Goal: Task Accomplishment & Management: Use online tool/utility

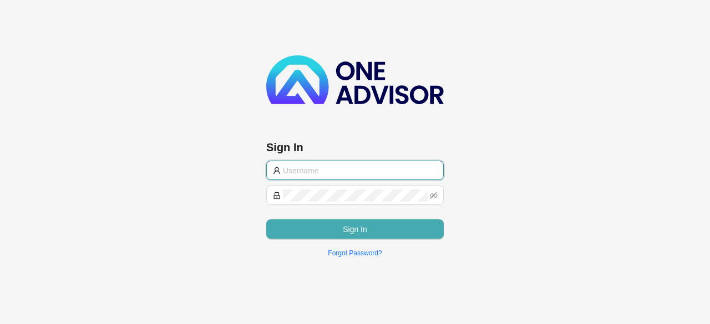
type input "[PERSON_NAME][EMAIL_ADDRESS][DOMAIN_NAME]"
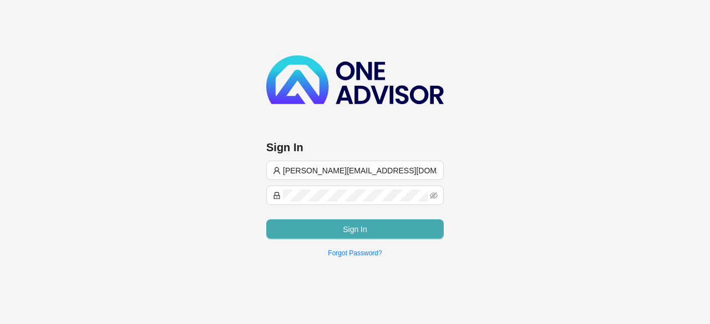
click at [348, 226] on span "Sign In" at bounding box center [355, 229] width 24 height 12
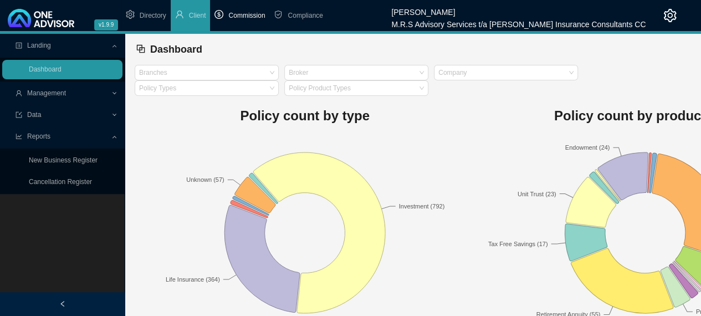
click at [242, 19] on span "Commission" at bounding box center [246, 16] width 37 height 8
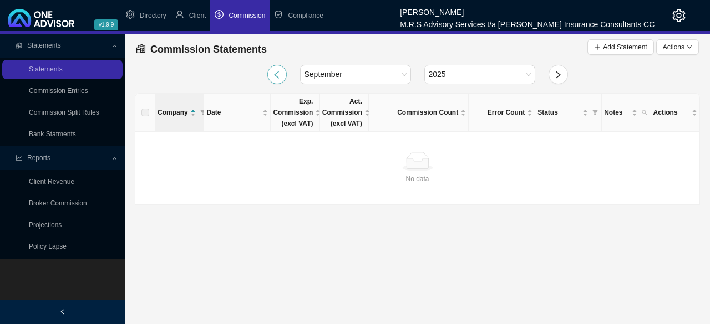
click at [276, 81] on button "button" at bounding box center [276, 74] width 19 height 19
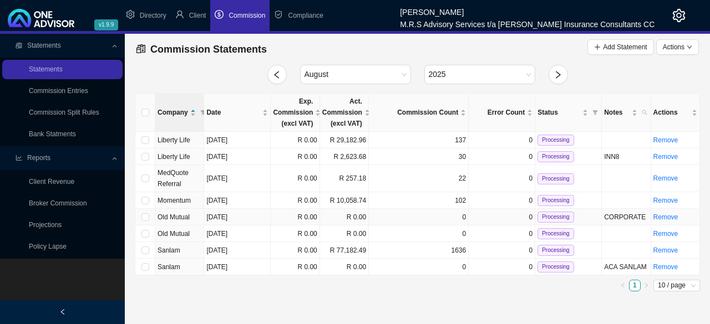
click at [257, 215] on td "[DATE]" at bounding box center [237, 217] width 67 height 17
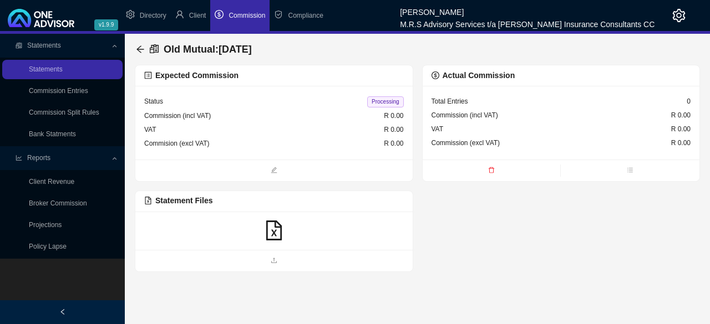
click at [272, 235] on icon "file-excel" at bounding box center [274, 231] width 16 height 20
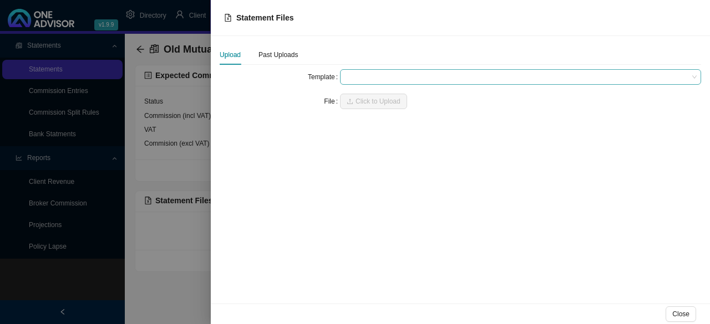
click at [416, 83] on span at bounding box center [520, 77] width 352 height 14
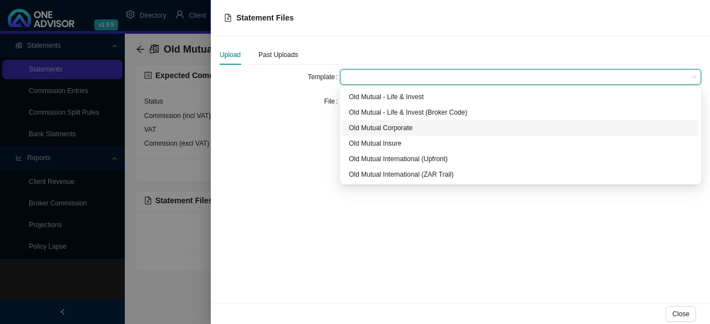
click at [386, 125] on div "Old Mutual Corporate" at bounding box center [520, 128] width 343 height 11
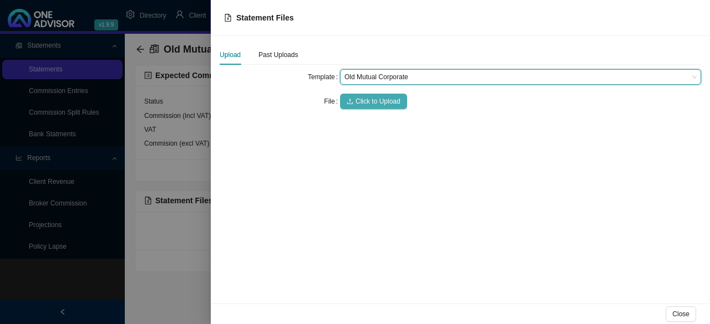
click at [380, 101] on span "Click to Upload" at bounding box center [377, 101] width 45 height 11
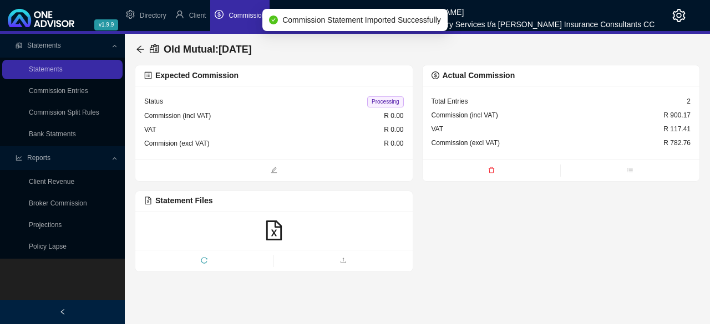
click at [235, 13] on span "Commission" at bounding box center [246, 16] width 37 height 8
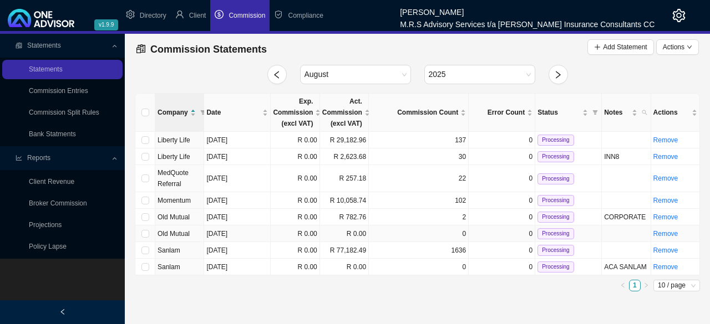
click at [254, 232] on td "[DATE]" at bounding box center [237, 234] width 67 height 17
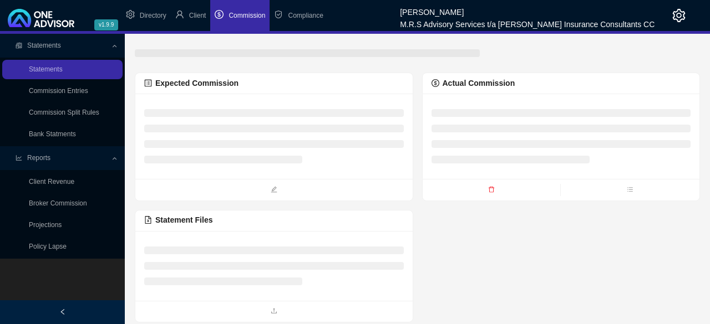
click at [254, 232] on div at bounding box center [273, 266] width 277 height 70
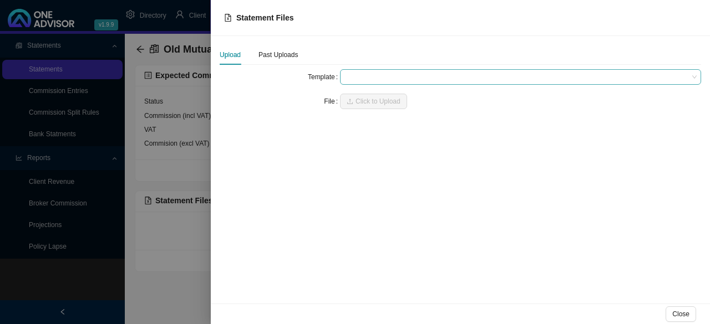
click at [455, 74] on span at bounding box center [520, 77] width 352 height 14
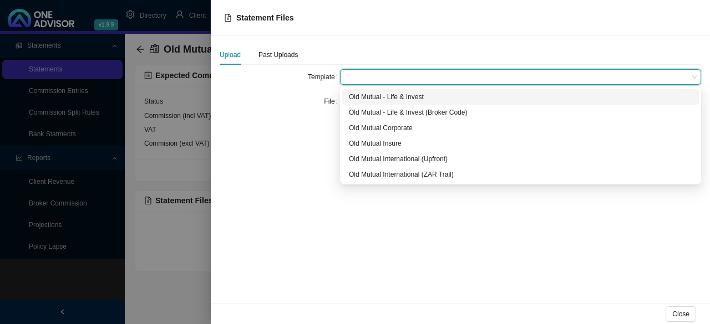
click at [422, 96] on div "Old Mutual - Life & Invest" at bounding box center [520, 96] width 343 height 11
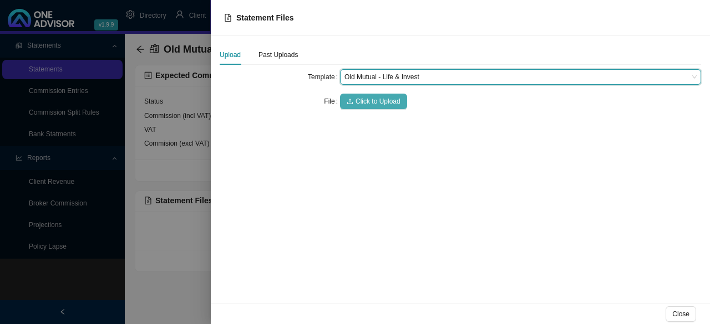
click at [396, 101] on span "Click to Upload" at bounding box center [377, 101] width 45 height 11
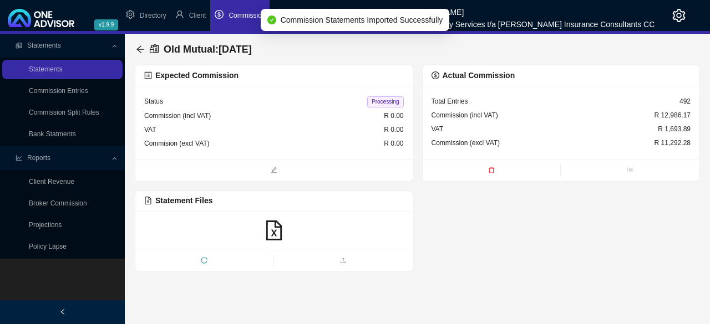
click at [240, 17] on span "Commission" at bounding box center [246, 16] width 37 height 8
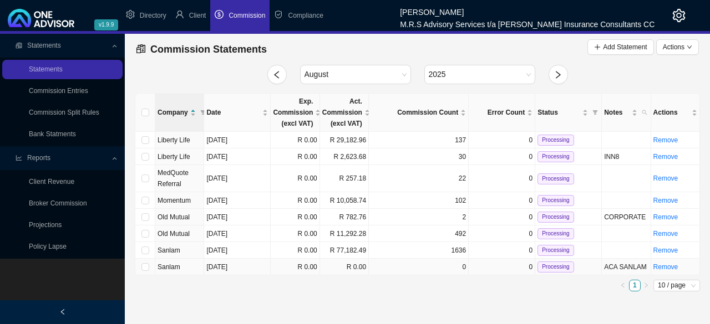
click at [403, 264] on td "0" at bounding box center [419, 267] width 100 height 17
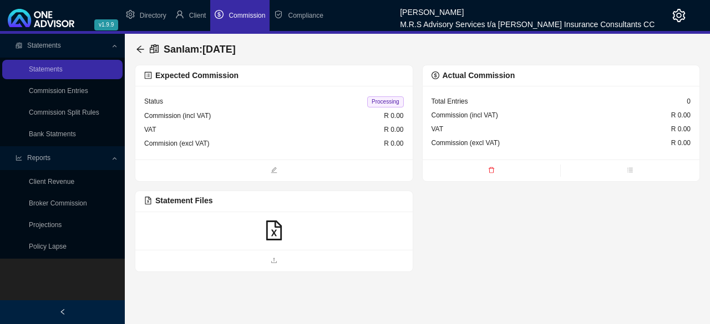
click at [276, 231] on icon "file-excel" at bounding box center [274, 231] width 20 height 20
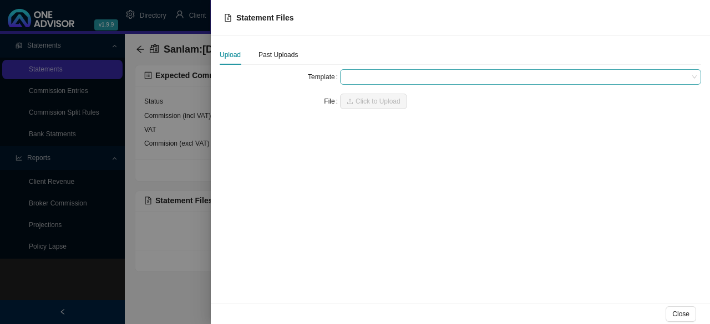
click at [446, 75] on span at bounding box center [520, 77] width 352 height 14
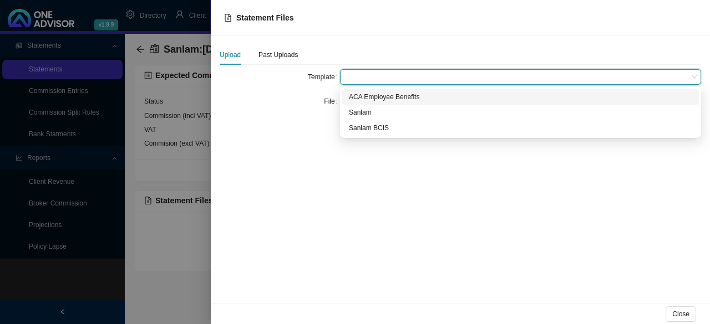
click at [385, 97] on div "ACA Employee Benefits" at bounding box center [520, 96] width 343 height 11
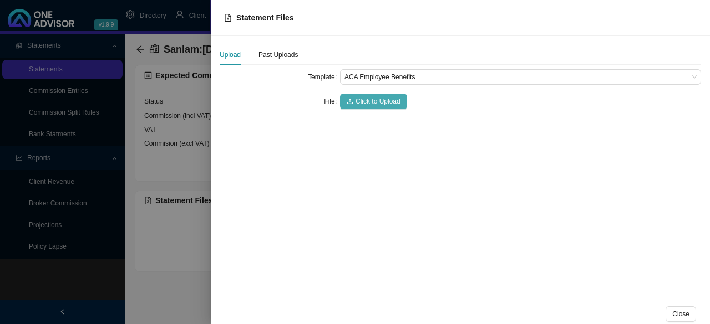
click at [364, 96] on span "Click to Upload" at bounding box center [377, 101] width 45 height 11
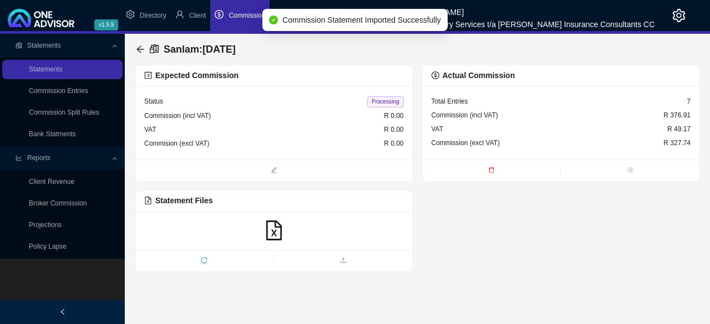
click at [232, 15] on span "Commission" at bounding box center [246, 16] width 37 height 8
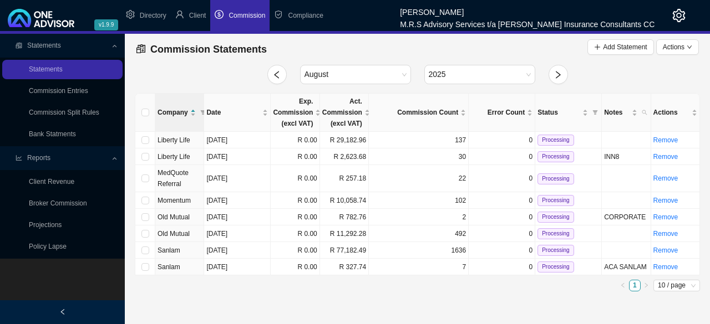
click at [78, 202] on link "Broker Commission" at bounding box center [58, 204] width 58 height 8
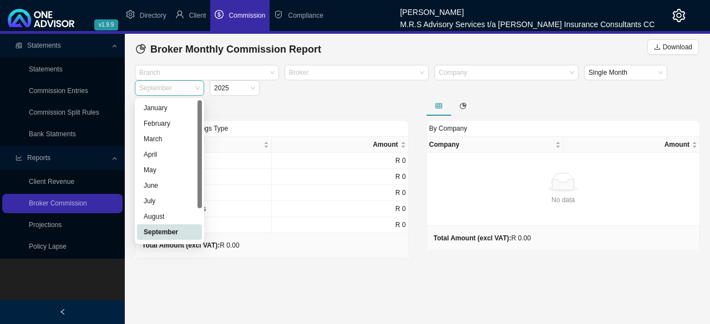
click at [190, 87] on span "September" at bounding box center [169, 88] width 60 height 14
click at [163, 215] on div "August" at bounding box center [170, 216] width 52 height 11
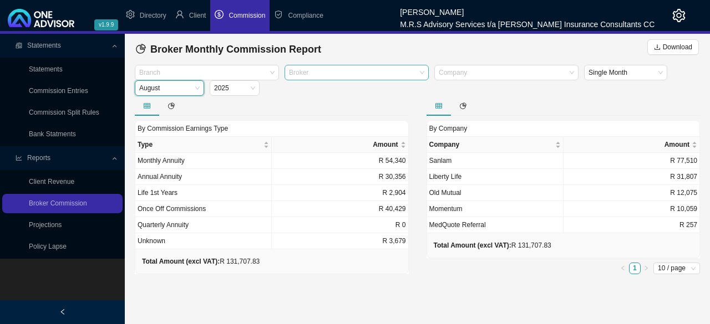
click at [400, 74] on div at bounding box center [351, 73] width 129 height 8
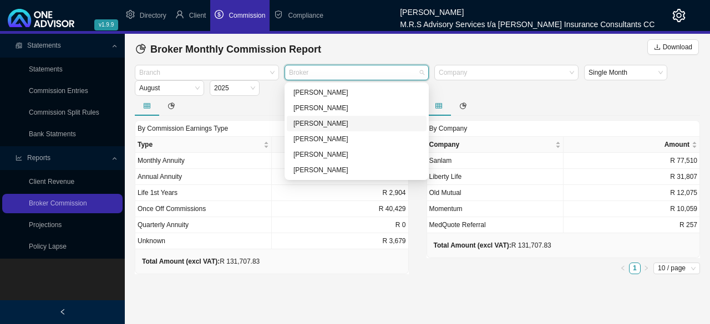
click at [319, 124] on div "[PERSON_NAME]" at bounding box center [356, 123] width 126 height 11
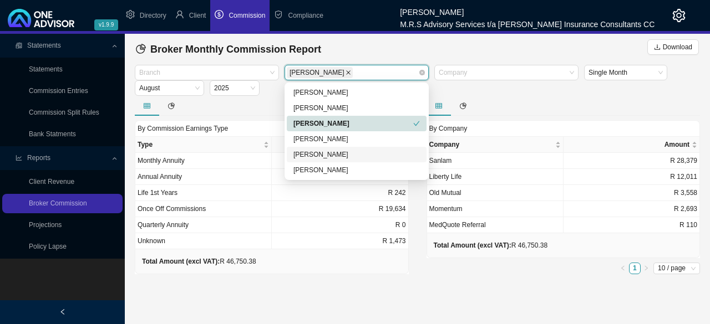
click at [346, 72] on icon "close" at bounding box center [348, 72] width 4 height 4
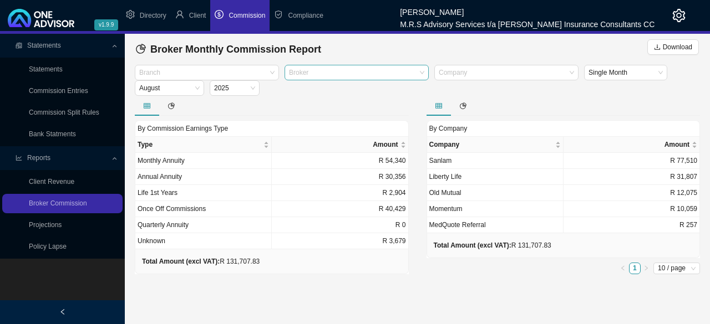
click at [244, 15] on span "Commission" at bounding box center [246, 16] width 37 height 8
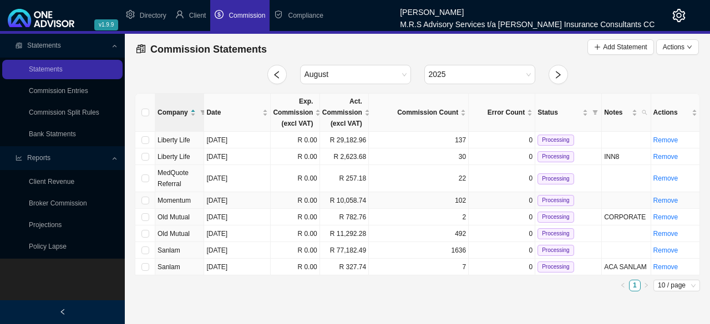
click at [379, 203] on td "102" at bounding box center [419, 200] width 100 height 17
click at [396, 249] on td "1636" at bounding box center [419, 250] width 100 height 17
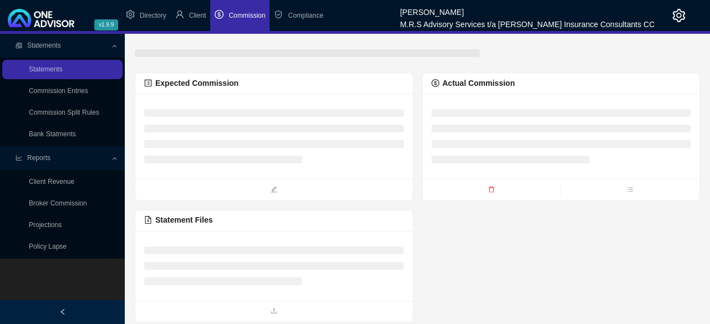
click at [396, 249] on li at bounding box center [273, 251] width 259 height 8
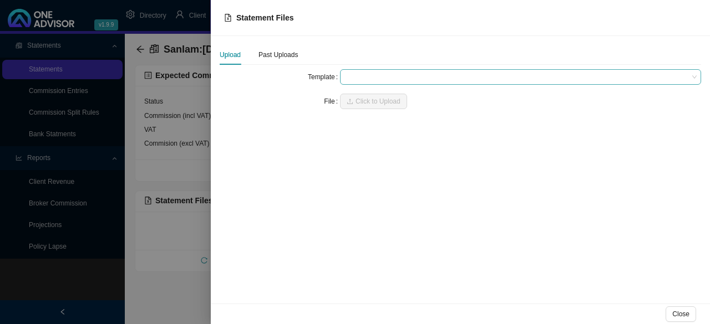
click at [442, 77] on span at bounding box center [520, 77] width 352 height 14
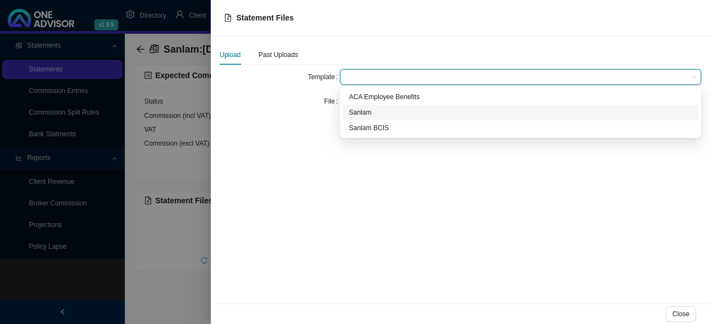
click at [365, 111] on div "Sanlam" at bounding box center [520, 112] width 343 height 11
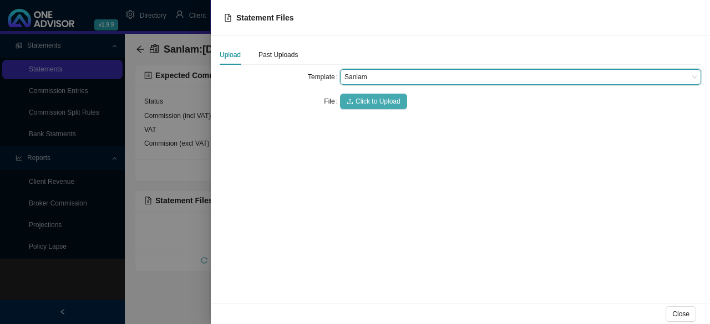
click at [369, 106] on span "Click to Upload" at bounding box center [377, 101] width 45 height 11
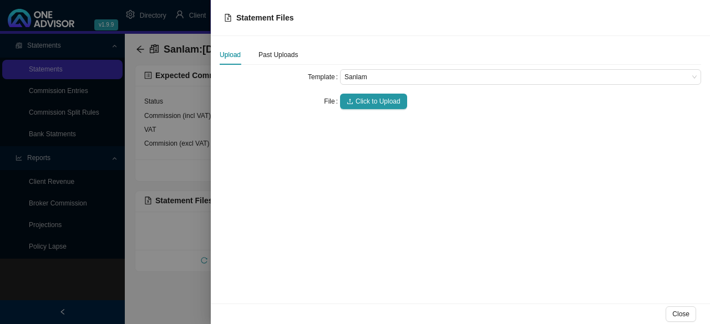
click at [179, 289] on div at bounding box center [355, 162] width 710 height 324
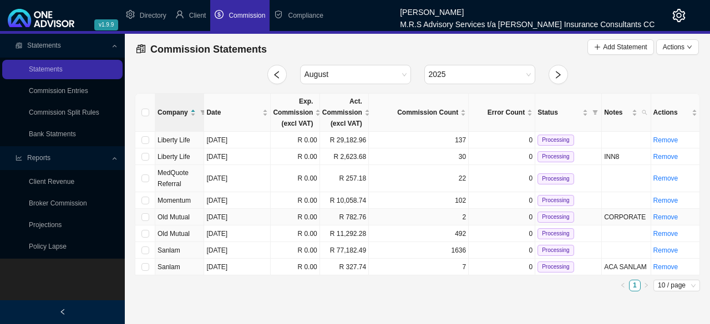
click at [403, 219] on td "2" at bounding box center [419, 217] width 100 height 17
click at [407, 142] on td "137" at bounding box center [419, 140] width 100 height 17
click at [391, 232] on td "492" at bounding box center [419, 234] width 100 height 17
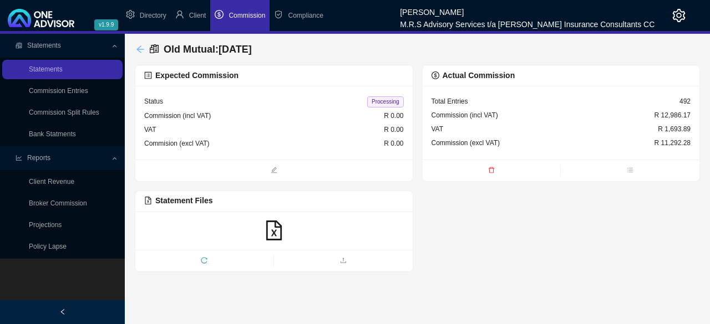
click at [140, 52] on icon "arrow-left" at bounding box center [139, 48] width 7 height 7
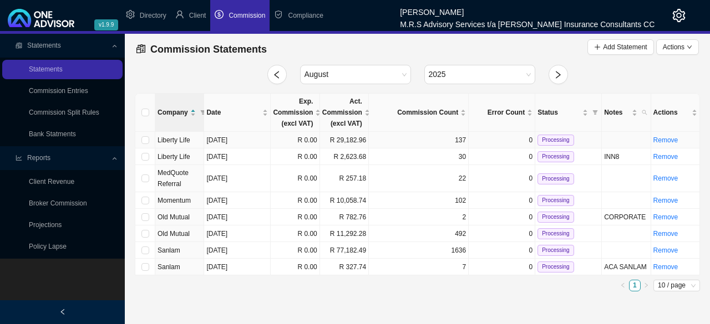
click at [391, 142] on td "137" at bounding box center [419, 140] width 100 height 17
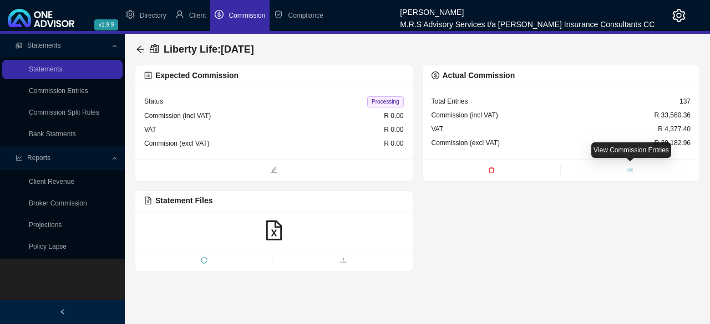
click at [626, 172] on span "bars" at bounding box center [630, 171] width 139 height 11
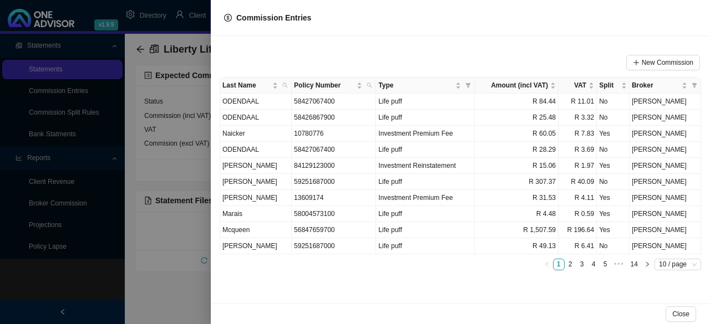
click at [163, 297] on div at bounding box center [355, 162] width 710 height 324
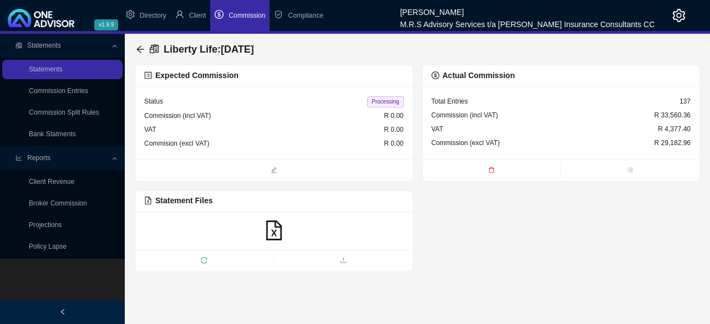
click at [273, 225] on icon "file-excel" at bounding box center [274, 231] width 20 height 20
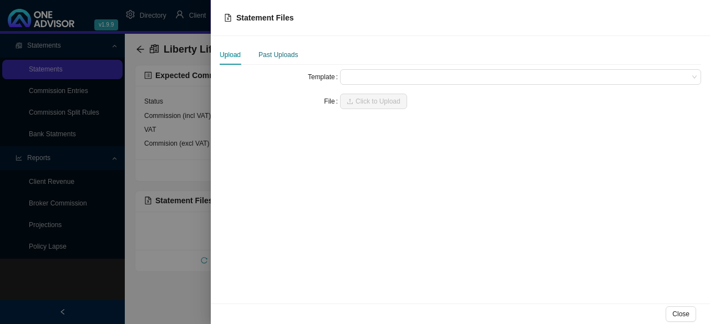
click at [278, 54] on div "Past Uploads" at bounding box center [277, 54] width 39 height 11
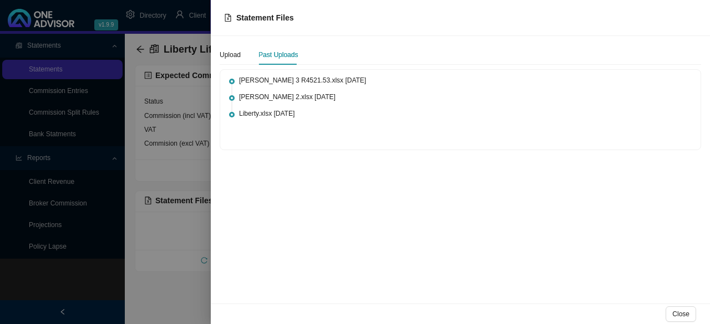
drag, startPoint x: 296, startPoint y: 115, endPoint x: 273, endPoint y: 148, distance: 39.8
click at [273, 148] on div "[PERSON_NAME] 3 R4521.53.xlsx [DATE] [PERSON_NAME] 2.xlsx [DATE] Liberty.xlsx […" at bounding box center [460, 110] width 480 height 80
click at [251, 116] on span "Liberty.xlsx" at bounding box center [255, 114] width 33 height 8
drag, startPoint x: 276, startPoint y: 115, endPoint x: 259, endPoint y: 170, distance: 57.4
click at [259, 170] on div "Upload Past Uploads [PERSON_NAME] 3 R4521.53.xlsx [DATE] [PERSON_NAME] 2.xlsx […" at bounding box center [460, 170] width 499 height 268
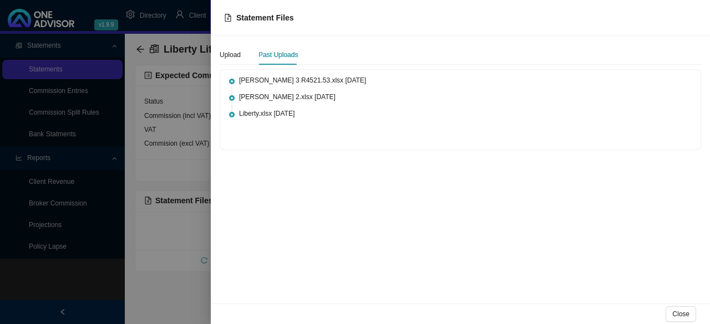
click at [230, 114] on div at bounding box center [232, 115] width 6 height 6
drag, startPoint x: 230, startPoint y: 114, endPoint x: 491, endPoint y: 208, distance: 278.1
click at [491, 208] on div "Upload Past Uploads [PERSON_NAME] 3 R4521.53.xlsx [DATE] [PERSON_NAME] 2.xlsx […" at bounding box center [460, 170] width 499 height 268
click at [227, 54] on div "Upload" at bounding box center [230, 54] width 21 height 11
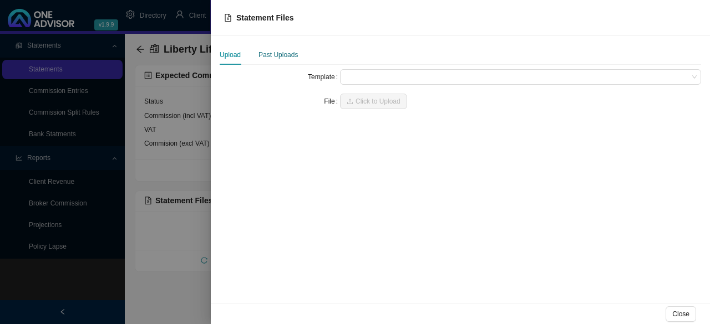
click at [266, 55] on div "Past Uploads" at bounding box center [277, 54] width 39 height 11
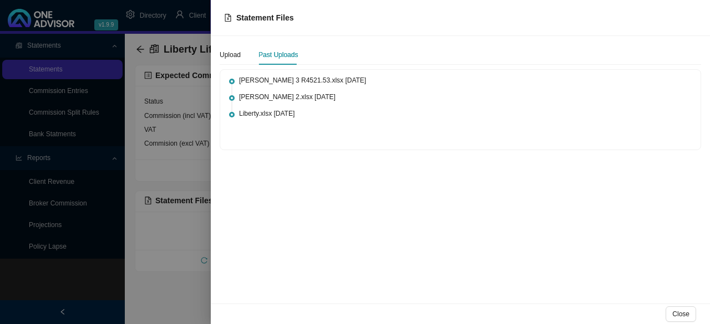
click at [168, 250] on div at bounding box center [355, 162] width 710 height 324
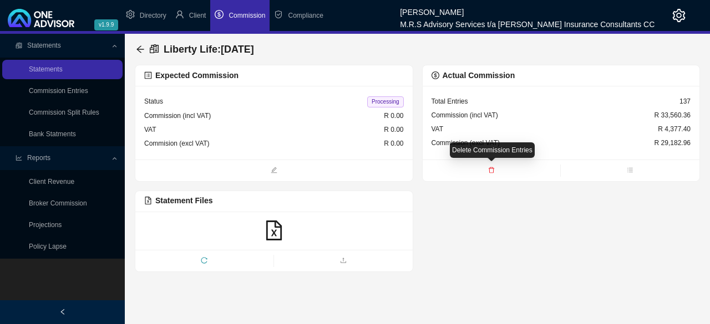
click at [493, 172] on icon "delete" at bounding box center [491, 170] width 7 height 7
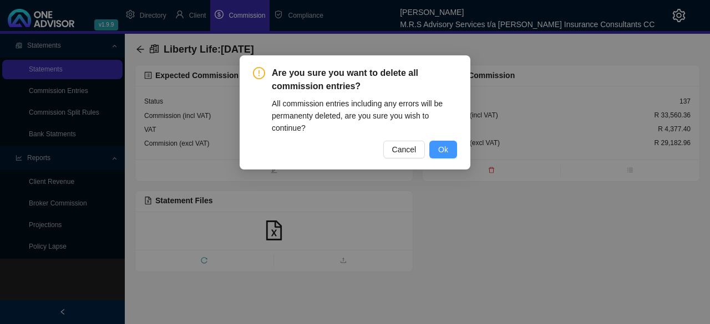
click at [442, 152] on span "Ok" at bounding box center [443, 150] width 10 height 12
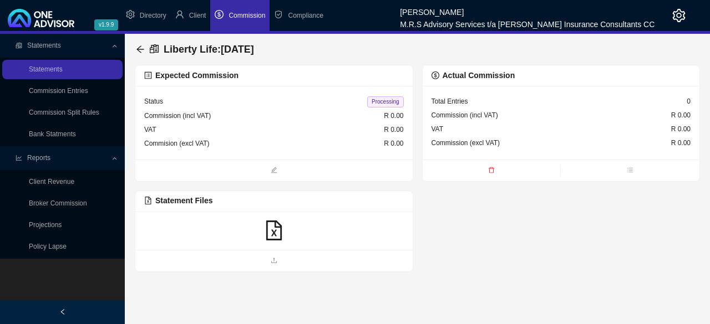
click at [274, 235] on icon "file-excel" at bounding box center [274, 231] width 20 height 20
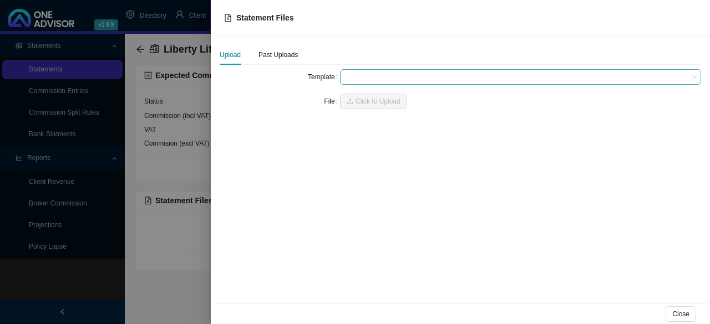
click at [387, 79] on span at bounding box center [520, 77] width 352 height 14
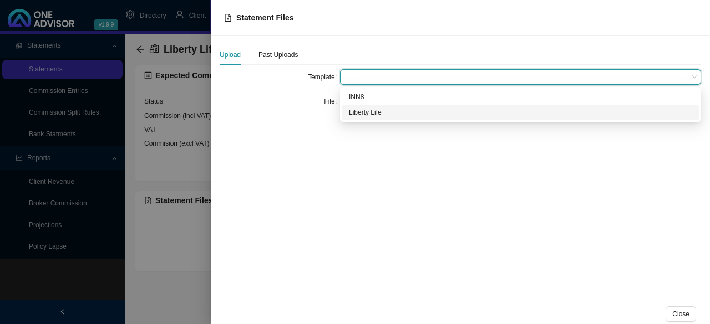
click at [367, 113] on div "Liberty Life" at bounding box center [520, 112] width 343 height 11
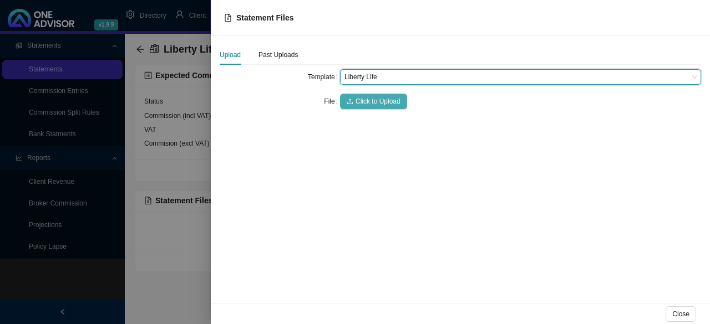
click at [374, 100] on span "Click to Upload" at bounding box center [377, 101] width 45 height 11
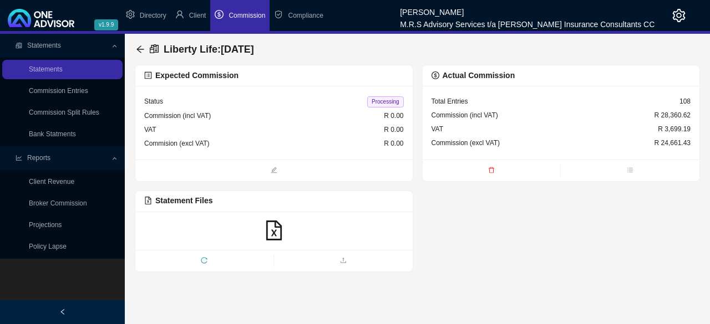
click at [477, 242] on div "Expected Commission Status Processing Commission (incl VAT) R 0.00 VAT R 0.00 C…" at bounding box center [417, 168] width 565 height 207
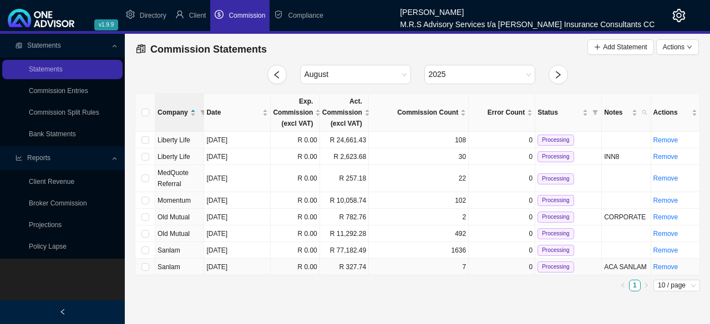
click at [395, 262] on td "7" at bounding box center [419, 267] width 100 height 17
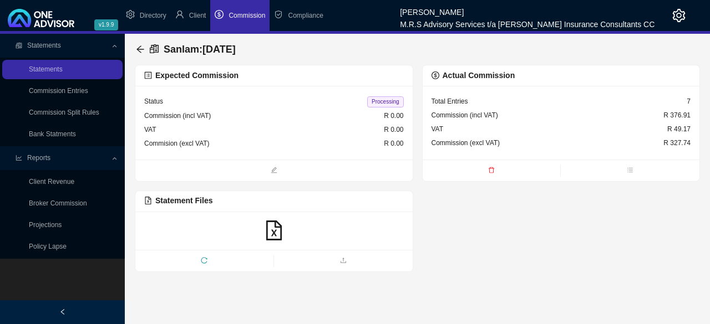
click at [481, 247] on div "Expected Commission Status Processing Commission (incl VAT) R 0.00 VAT R 0.00 C…" at bounding box center [417, 168] width 565 height 207
click at [246, 17] on span "Commission" at bounding box center [246, 16] width 37 height 8
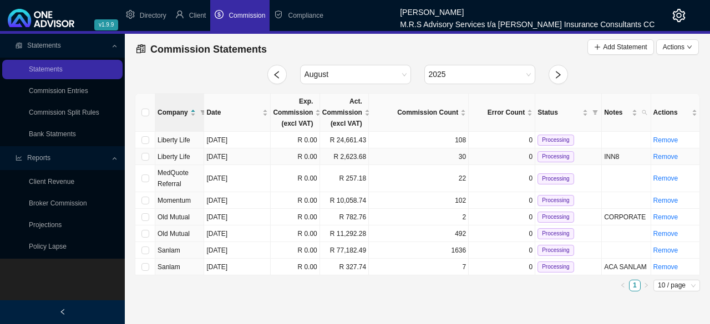
click at [386, 159] on td "30" at bounding box center [419, 157] width 100 height 17
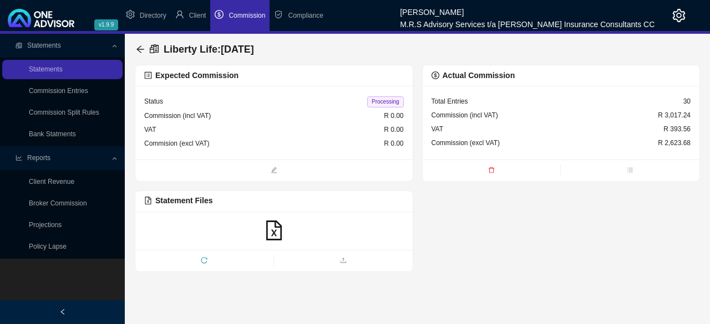
click at [578, 220] on div "Expected Commission Status Processing Commission (incl VAT) R 0.00 VAT R 0.00 C…" at bounding box center [417, 168] width 565 height 207
click at [56, 200] on link "Broker Commission" at bounding box center [58, 204] width 58 height 8
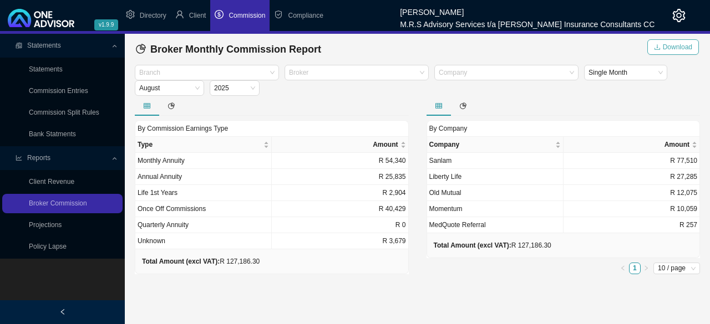
click at [676, 46] on span "Download" at bounding box center [677, 47] width 29 height 11
click at [369, 69] on div at bounding box center [351, 73] width 129 height 8
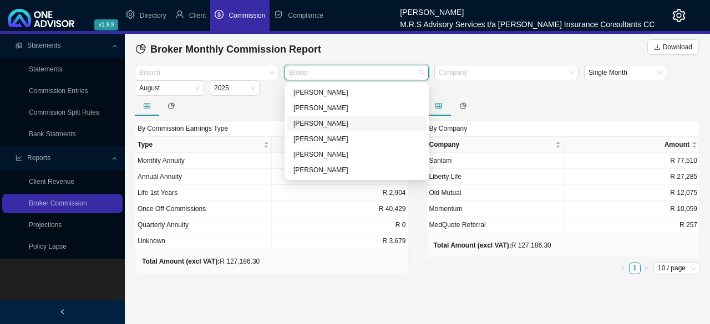
click at [323, 123] on div "[PERSON_NAME]" at bounding box center [356, 123] width 126 height 11
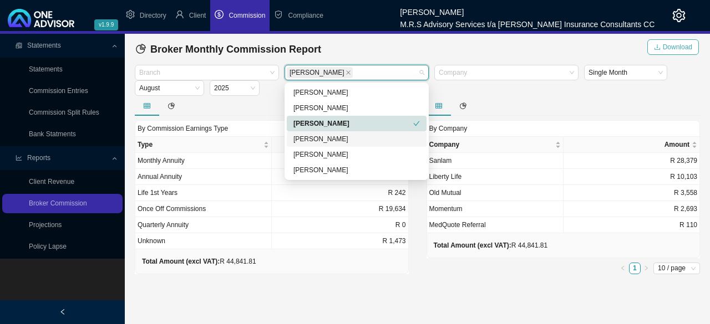
click at [676, 49] on span "Download" at bounding box center [677, 47] width 29 height 11
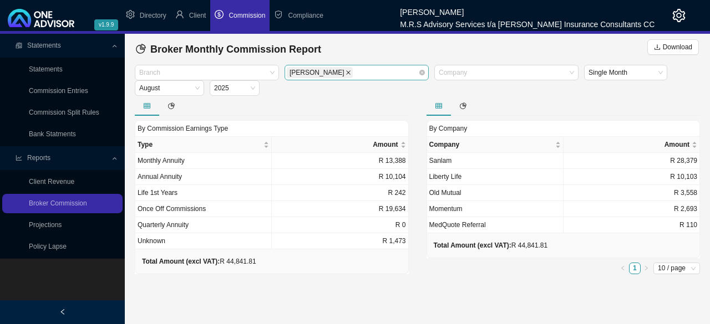
click at [345, 75] on icon "close" at bounding box center [348, 73] width 6 height 6
click at [334, 74] on div at bounding box center [351, 73] width 129 height 8
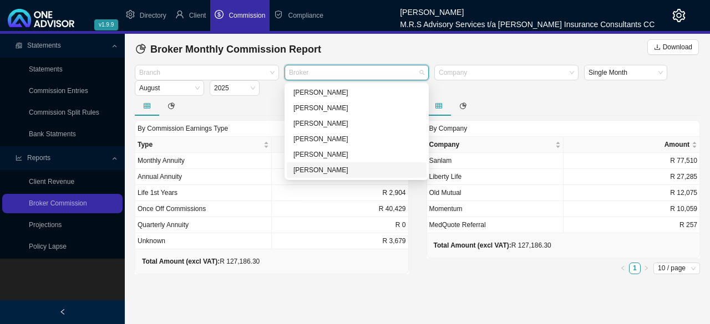
click at [327, 171] on div "[PERSON_NAME]" at bounding box center [356, 170] width 126 height 11
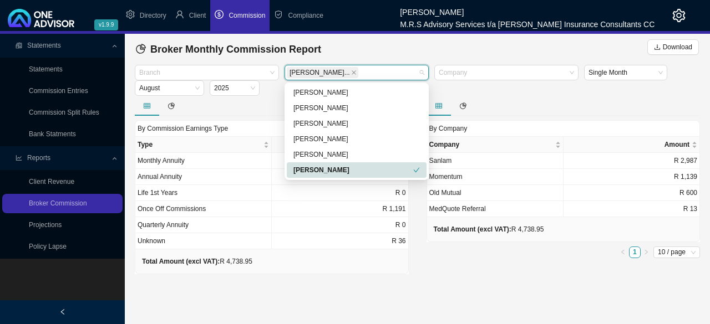
click at [523, 96] on div at bounding box center [563, 106] width 274 height 20
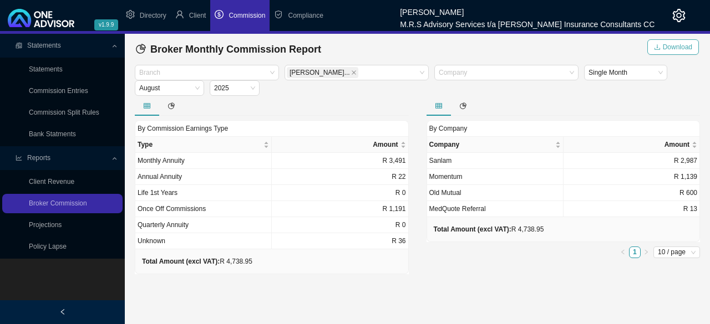
click at [674, 47] on span "Download" at bounding box center [677, 47] width 29 height 11
click at [351, 73] on icon "close" at bounding box center [354, 73] width 6 height 6
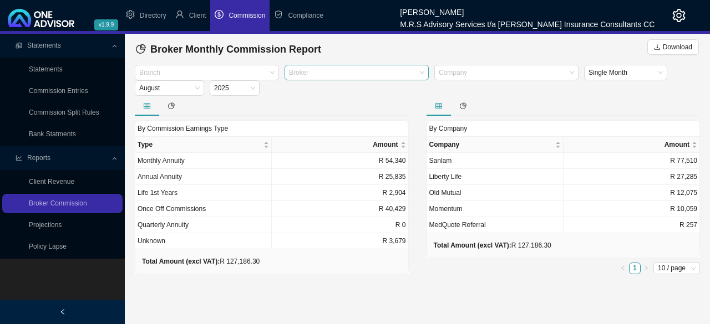
click at [345, 73] on div at bounding box center [351, 73] width 129 height 8
type input "[PERSON_NAME]"
click at [319, 94] on div "[PERSON_NAME]" at bounding box center [356, 92] width 126 height 11
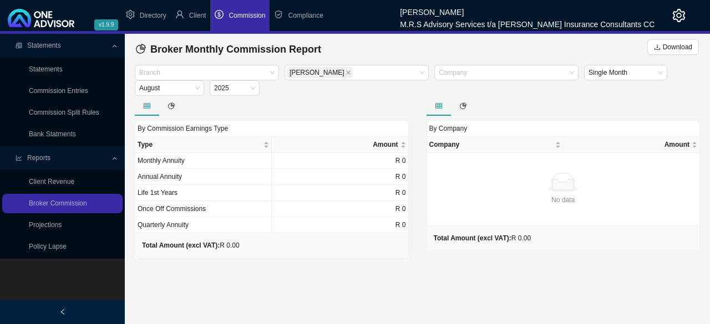
click at [336, 258] on main "Statements Statements Commission Entries Commission Split Rules Bank Statments …" at bounding box center [355, 179] width 710 height 291
click at [345, 75] on icon "close" at bounding box center [348, 73] width 6 height 6
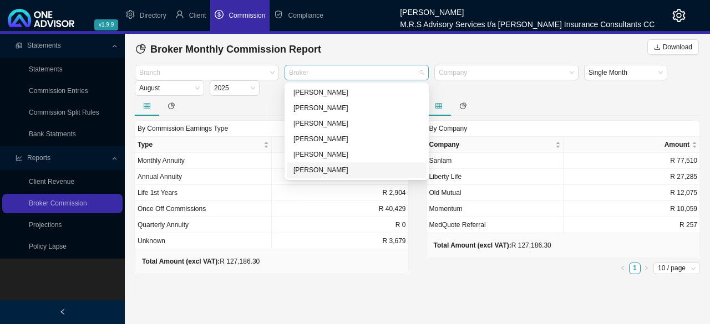
click at [370, 74] on div at bounding box center [351, 73] width 129 height 8
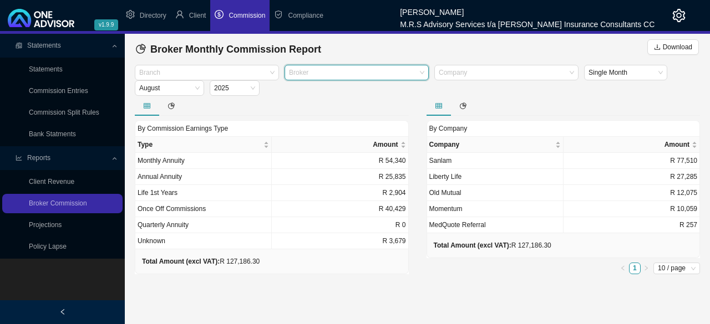
click at [483, 93] on div "Branch Broker Company Single Month [DATE]" at bounding box center [417, 80] width 570 height 31
click at [651, 75] on span "Single Month" at bounding box center [625, 72] width 74 height 14
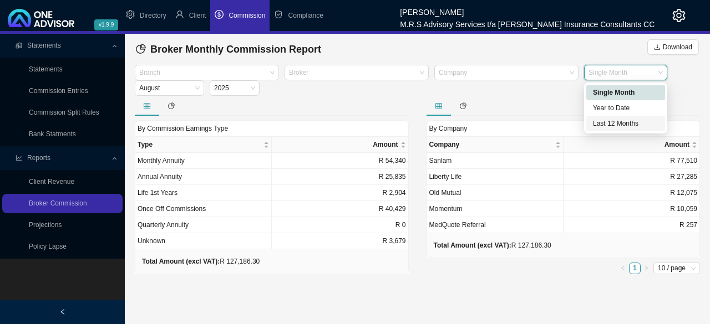
click at [620, 118] on div "Last 12 Months" at bounding box center [625, 123] width 65 height 11
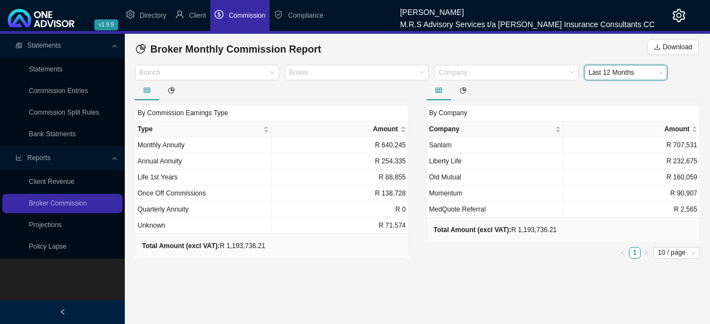
click at [566, 268] on main "Statements Statements Commission Entries Commission Split Rules Bank Statments …" at bounding box center [355, 179] width 710 height 291
click at [74, 181] on link "Client Revenue" at bounding box center [51, 182] width 45 height 8
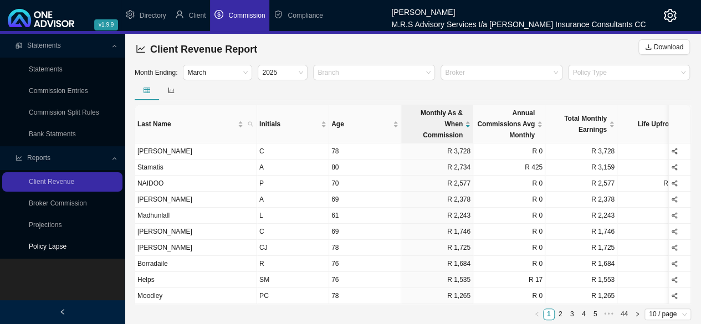
click at [59, 246] on link "Policy Lapse" at bounding box center [48, 247] width 38 height 8
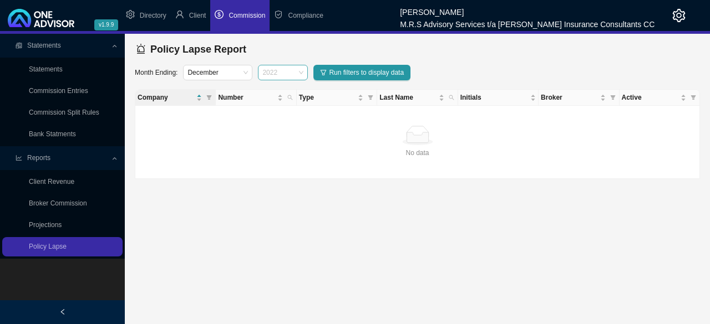
click at [303, 75] on span "2022" at bounding box center [282, 72] width 41 height 14
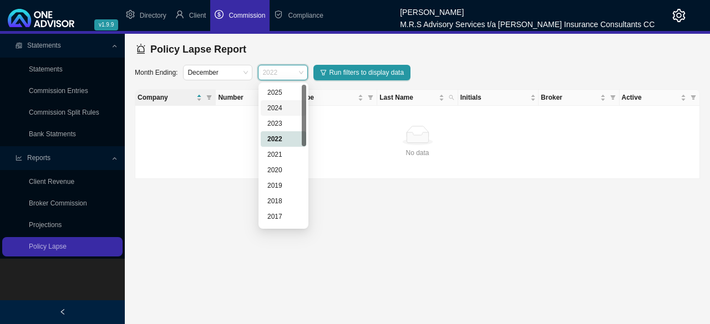
click at [282, 108] on div "2024" at bounding box center [283, 108] width 32 height 11
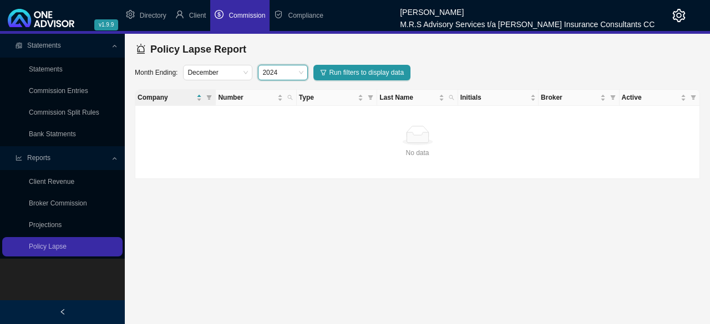
click at [298, 70] on span "2024" at bounding box center [282, 72] width 41 height 14
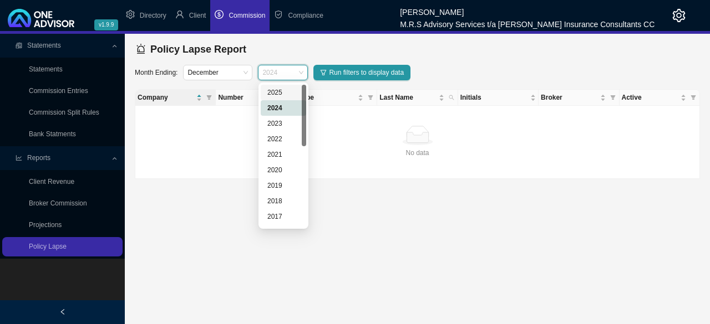
click at [281, 90] on div "2025" at bounding box center [283, 92] width 32 height 11
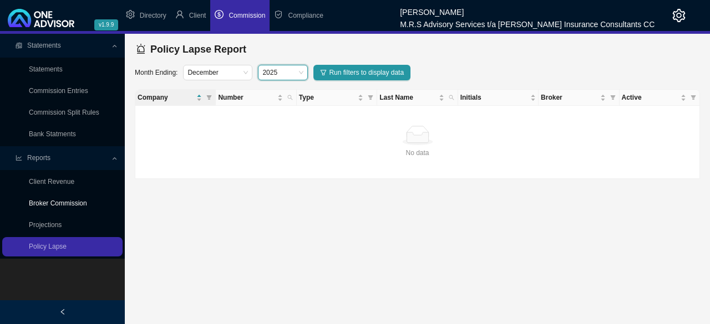
click at [65, 207] on link "Broker Commission" at bounding box center [58, 204] width 58 height 8
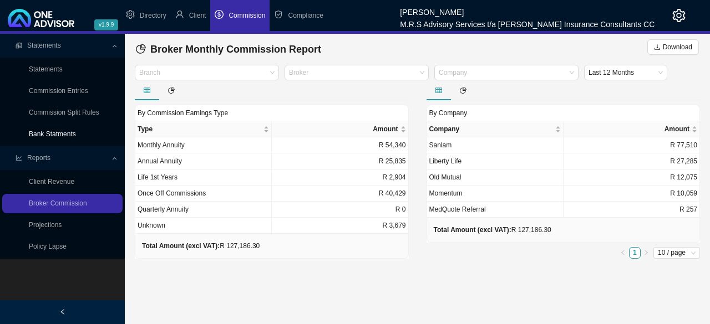
click at [59, 134] on link "Bank Statments" at bounding box center [52, 134] width 47 height 8
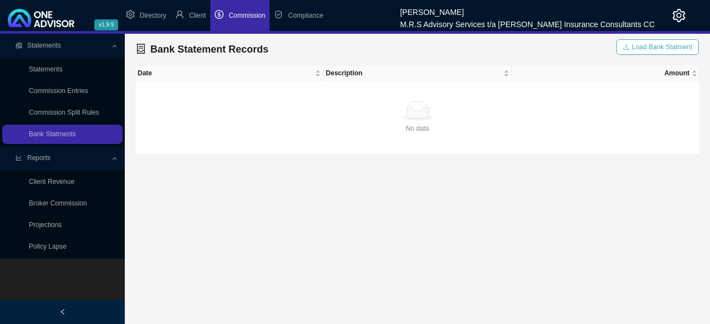
click at [646, 47] on span "Load Bank Statment" at bounding box center [661, 47] width 60 height 11
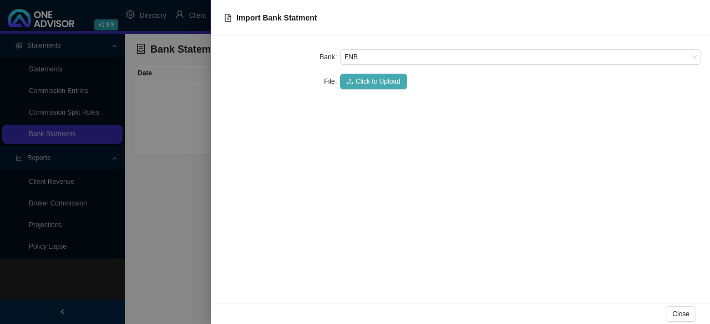
click at [366, 80] on span "Click to Upload" at bounding box center [377, 81] width 45 height 11
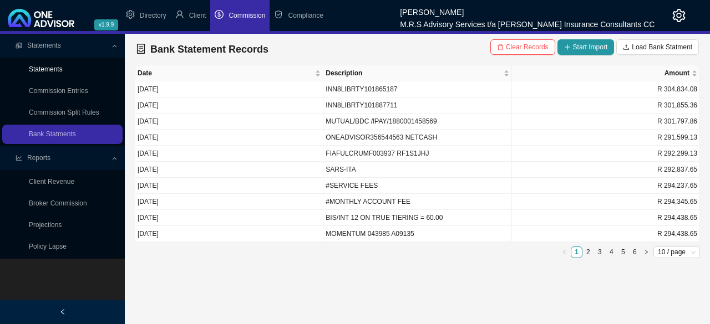
click at [63, 68] on link "Statements" at bounding box center [46, 69] width 34 height 8
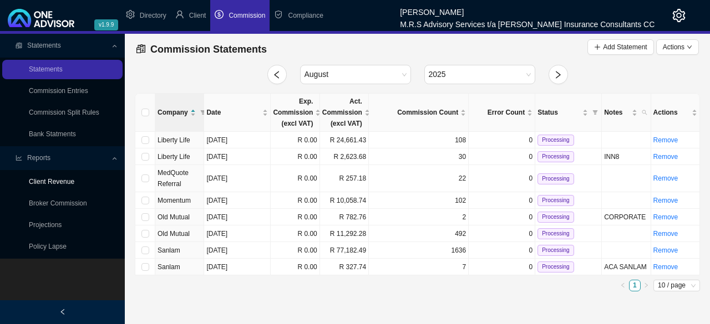
click at [70, 182] on link "Client Revenue" at bounding box center [51, 182] width 45 height 8
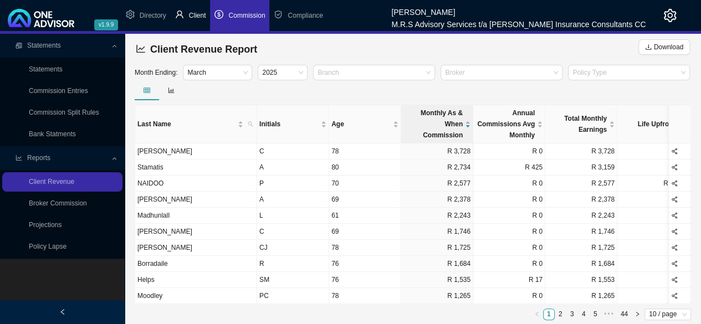
click at [189, 13] on li "Client" at bounding box center [191, 15] width 40 height 31
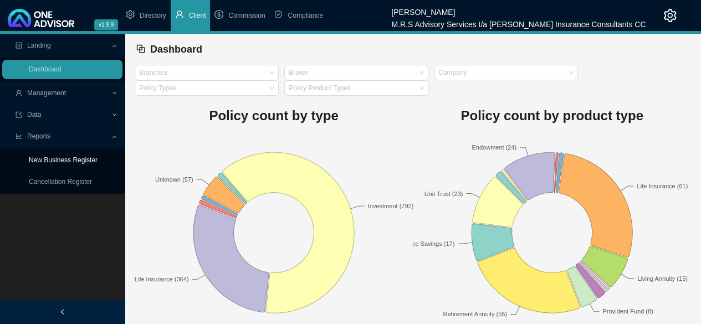
click at [75, 160] on link "New Business Register" at bounding box center [63, 160] width 69 height 8
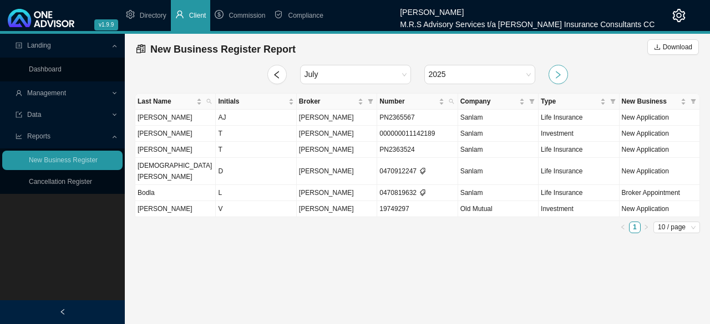
click at [557, 77] on icon "right" at bounding box center [558, 75] width 5 height 8
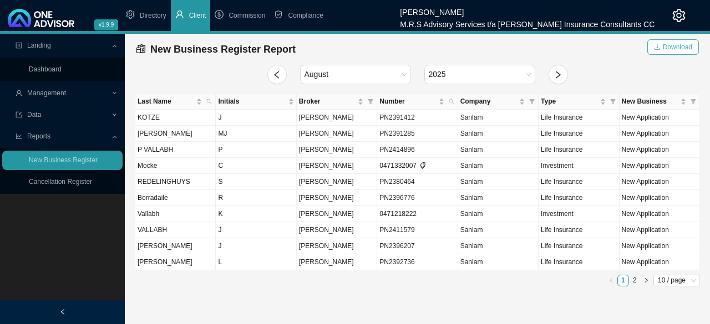
click at [676, 50] on span "Download" at bounding box center [677, 47] width 29 height 11
